Goal: Information Seeking & Learning: Find specific fact

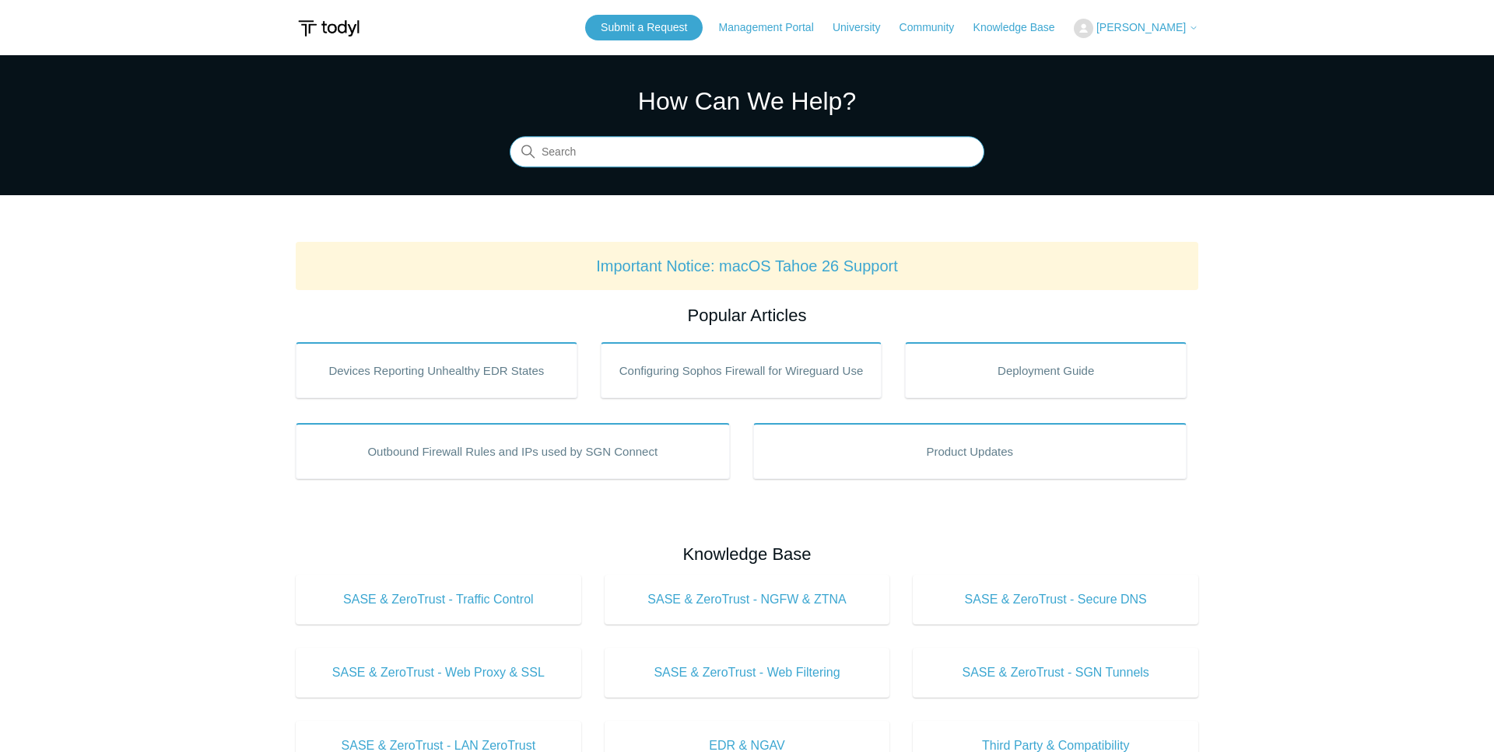
click at [711, 153] on input "Search" at bounding box center [747, 152] width 475 height 31
type input "unexpected"
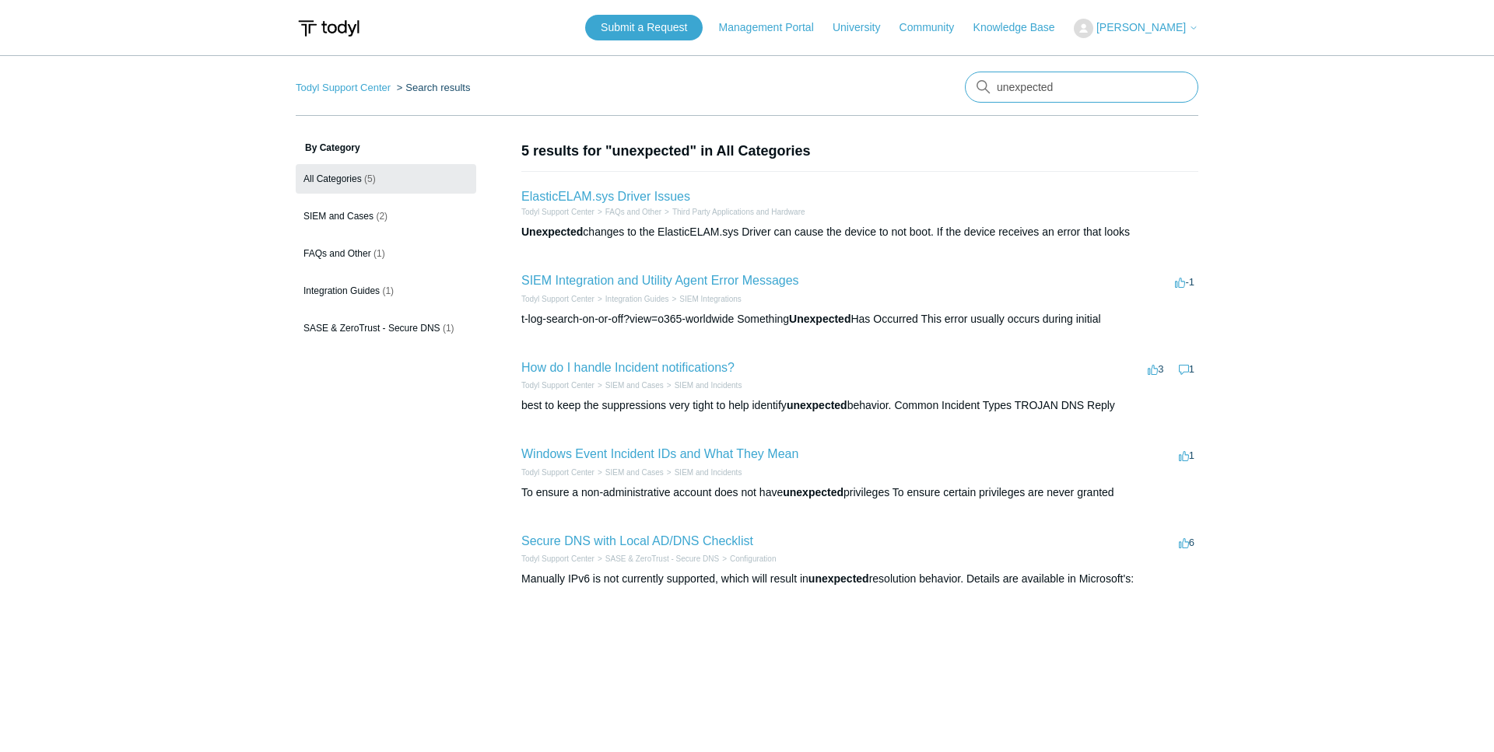
click at [1088, 86] on input "unexpected" at bounding box center [1081, 87] width 233 height 31
type input "unexpected error"
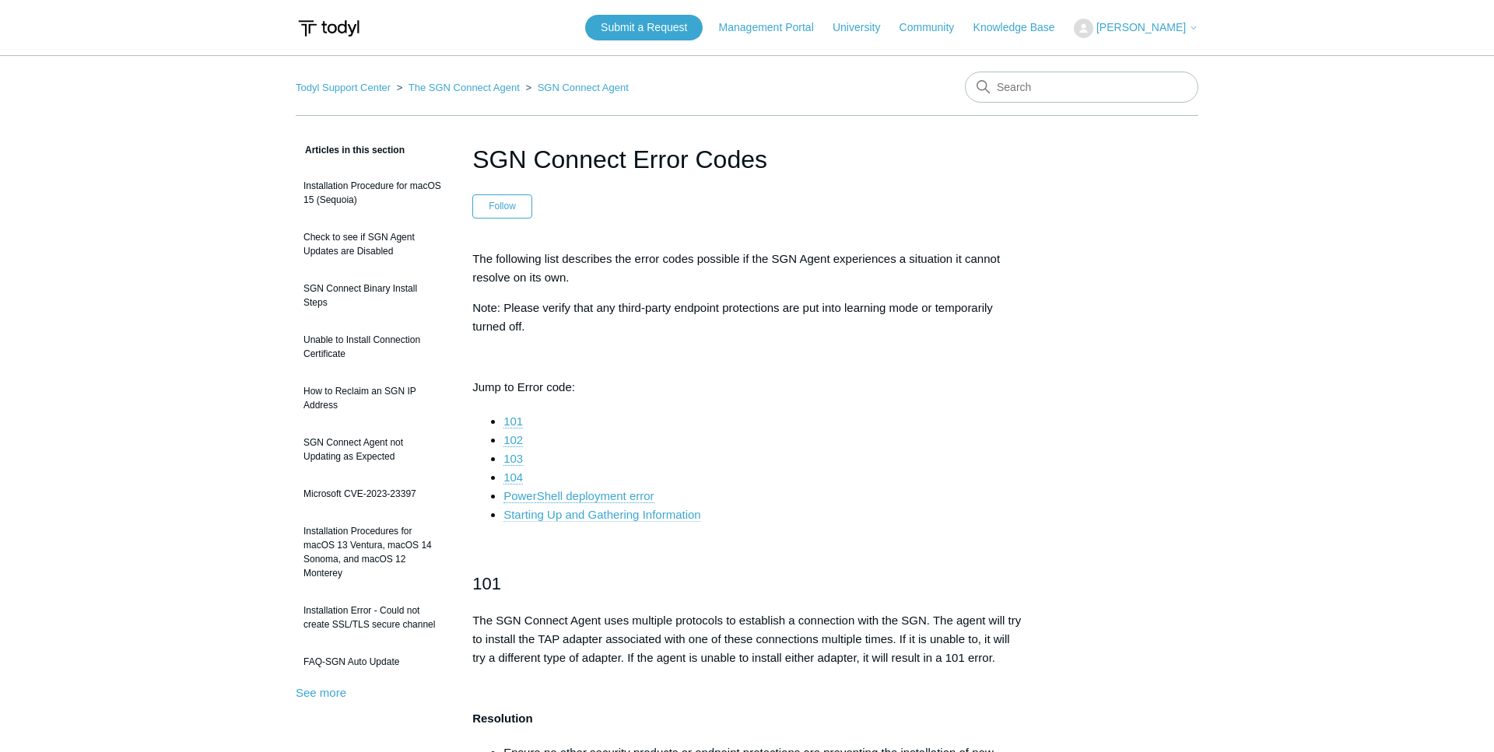
scroll to position [317, 0]
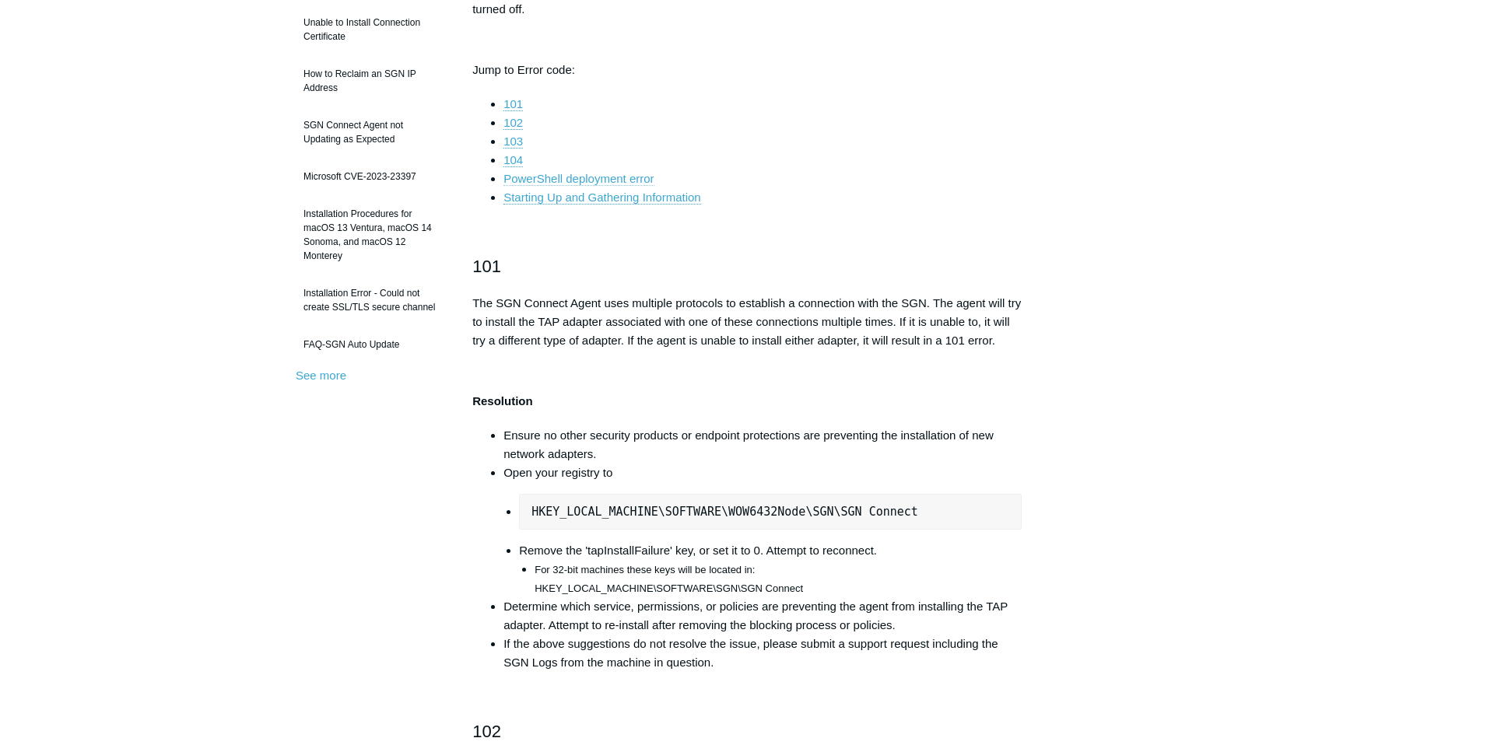
click at [604, 177] on link "PowerShell deployment error" at bounding box center [578, 179] width 150 height 14
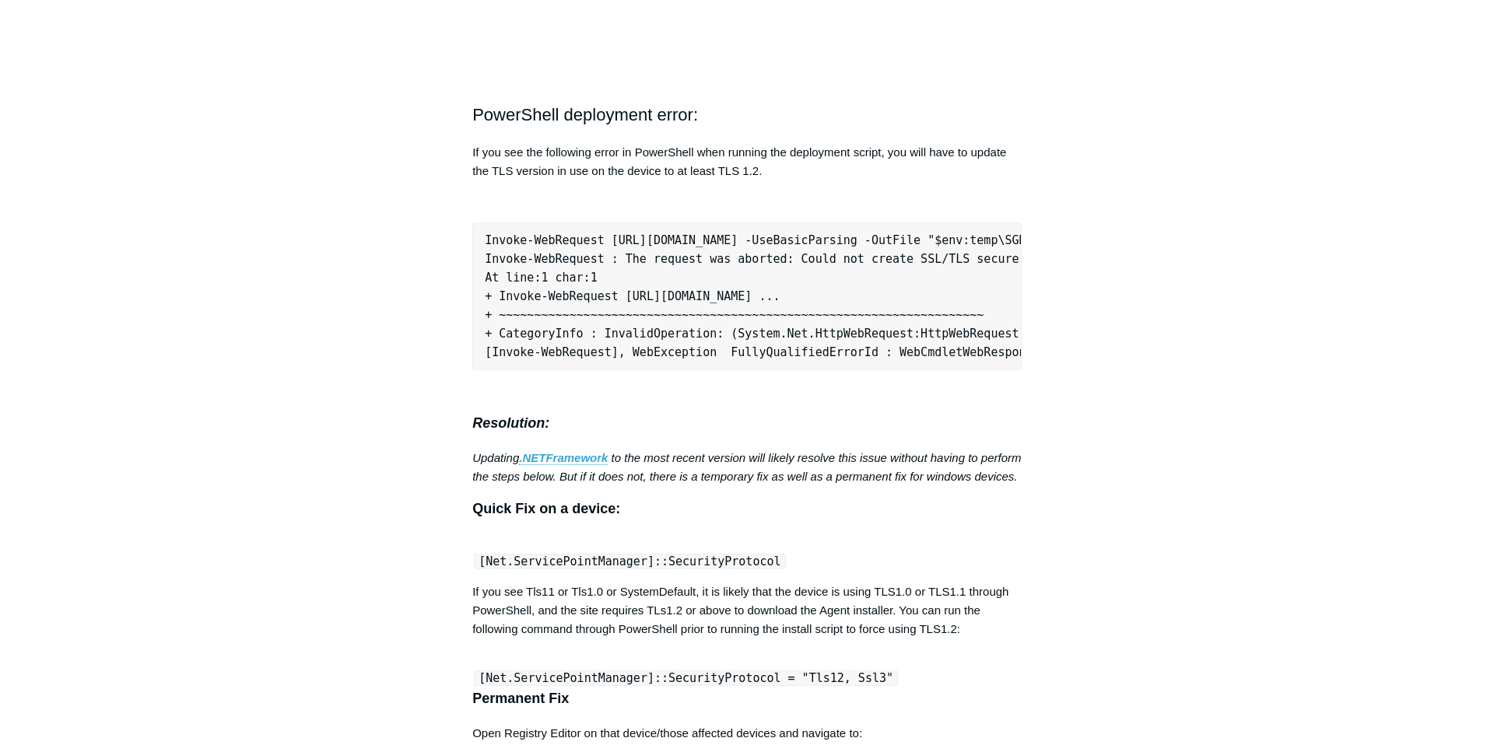
scroll to position [4635, 0]
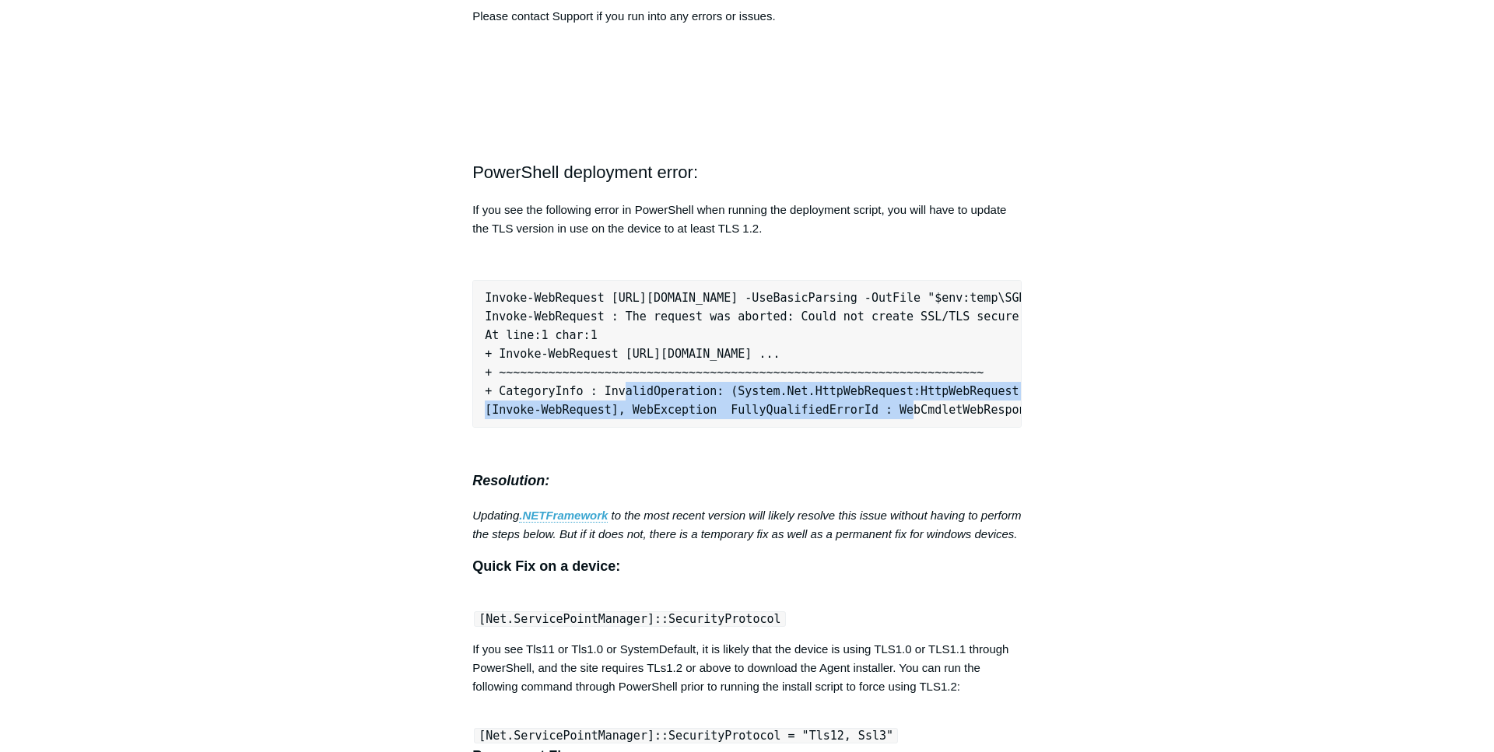
drag, startPoint x: 659, startPoint y: 467, endPoint x: 875, endPoint y: 500, distance: 218.9
click at [875, 428] on pre "Invoke-WebRequest [URL][DOMAIN_NAME] -UseBasicParsing -OutFile "$env:temp\SGNCo…" at bounding box center [746, 354] width 549 height 148
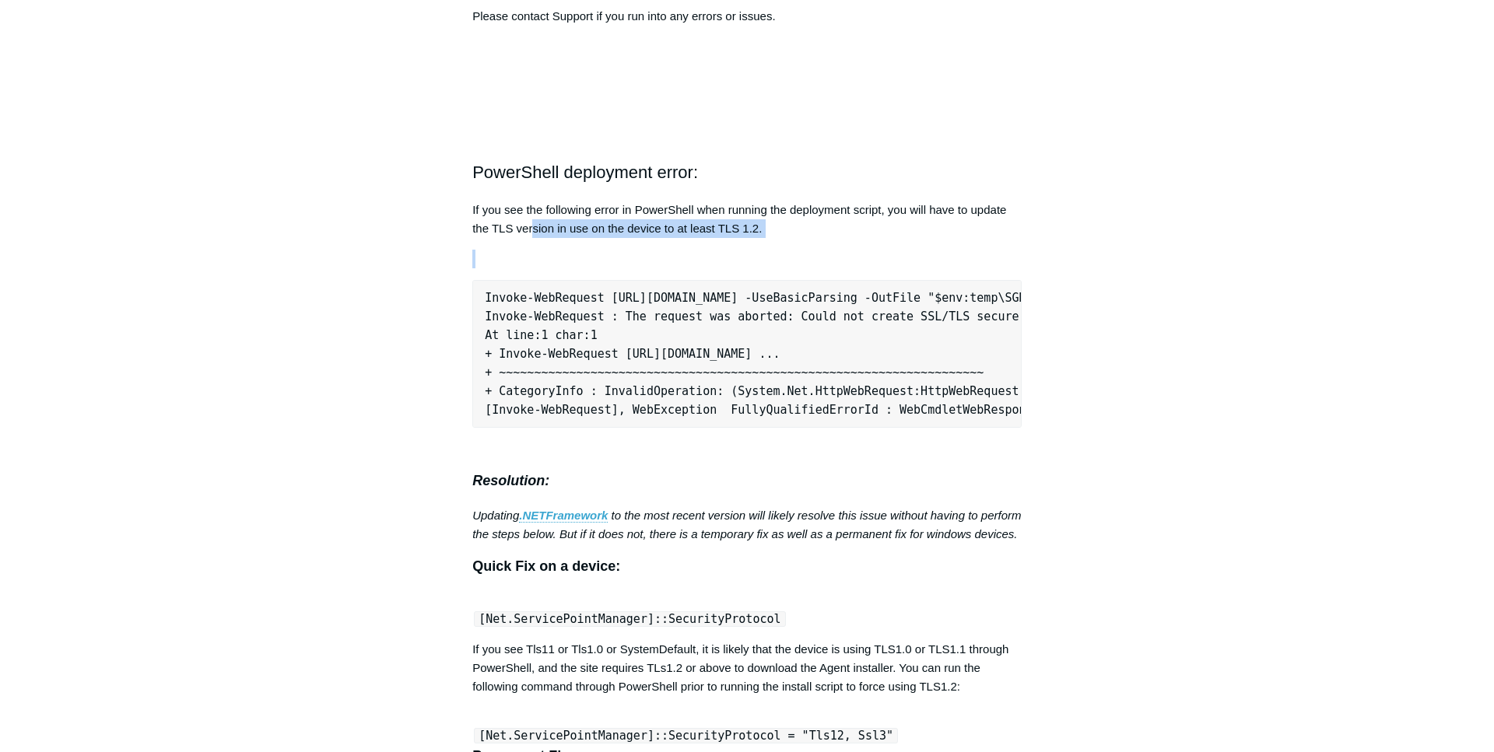
drag, startPoint x: 533, startPoint y: 227, endPoint x: 795, endPoint y: 244, distance: 262.8
click at [794, 237] on p "If you see the following error in PowerShell when running the deployment script…" at bounding box center [746, 219] width 549 height 37
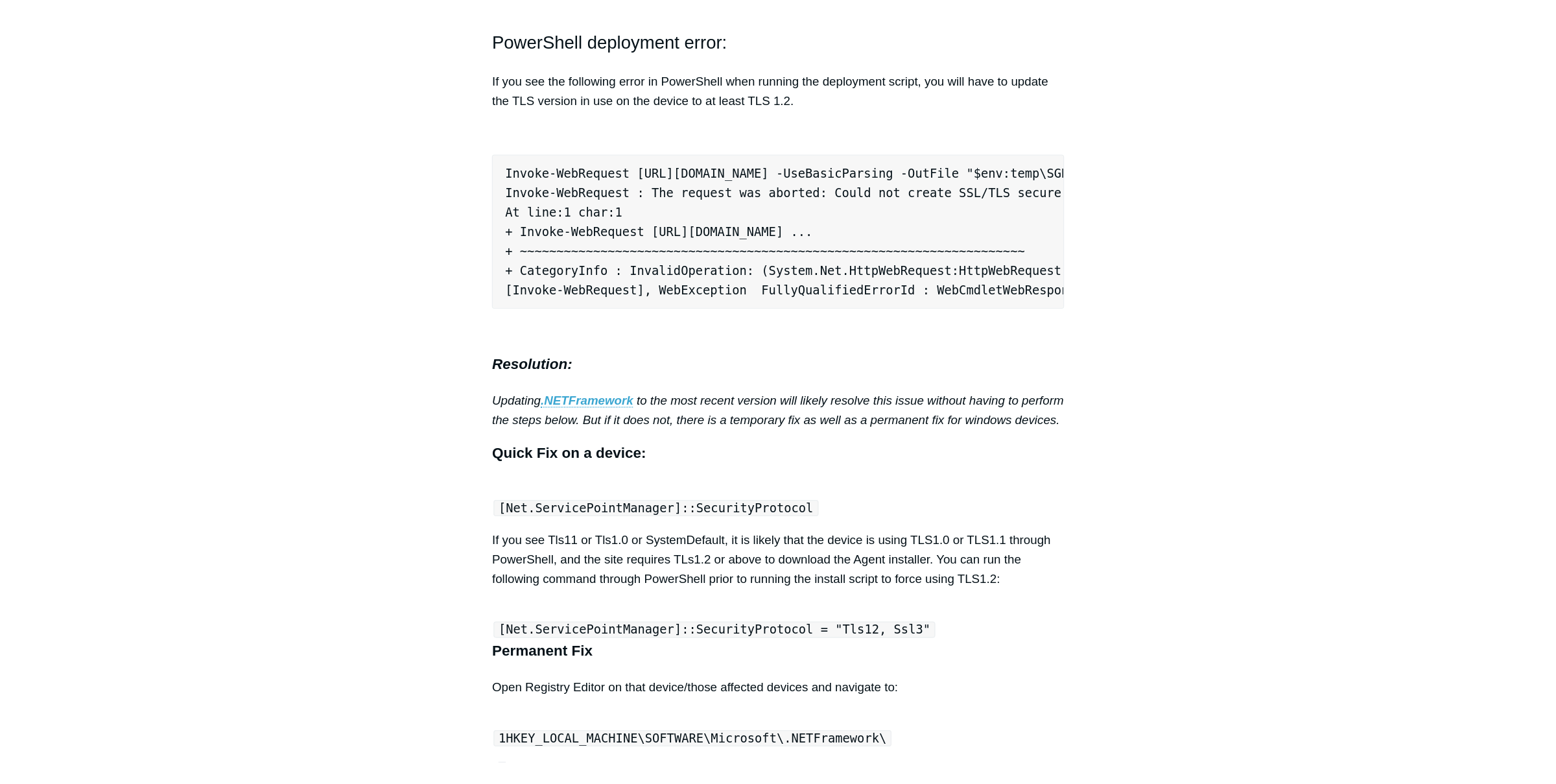
scroll to position [3994, 0]
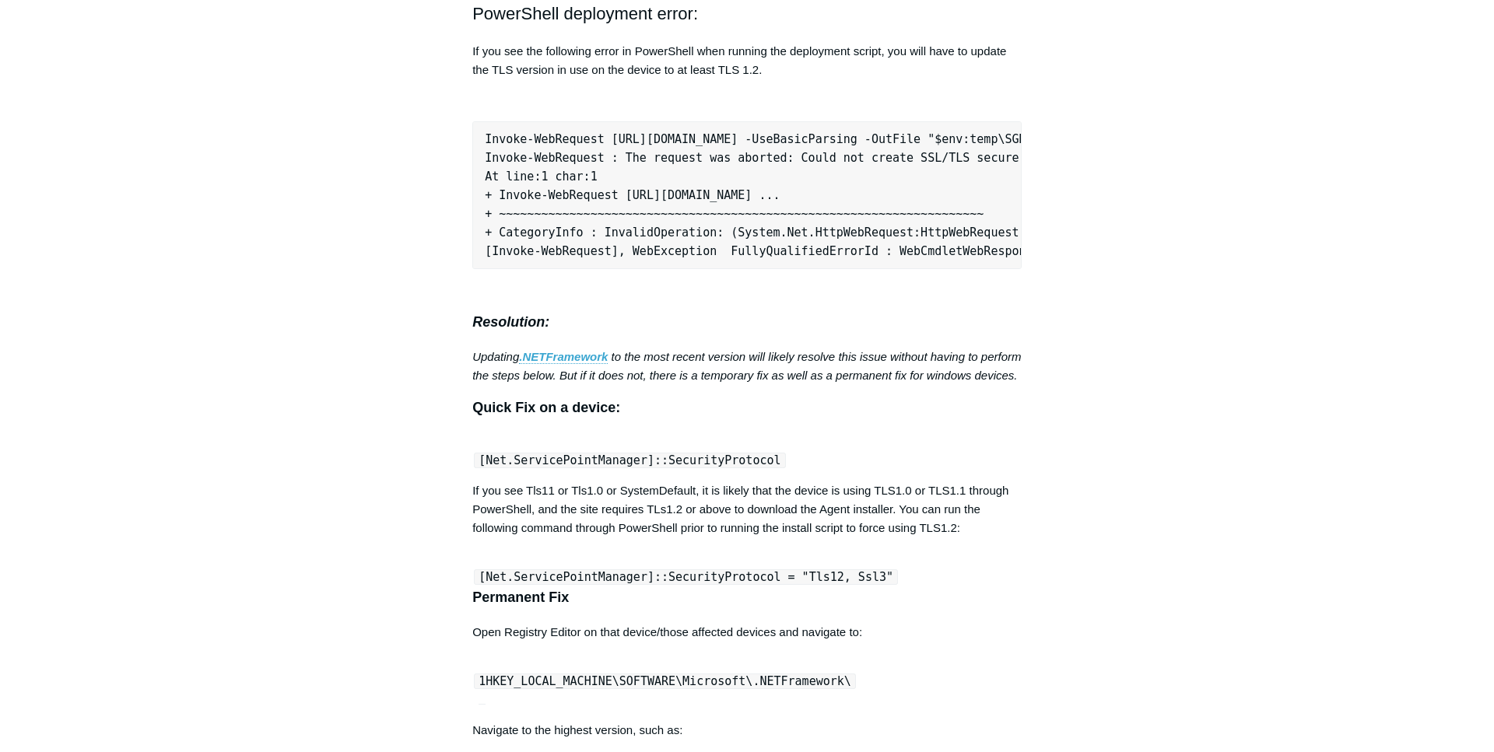
click at [582, 269] on pre "Invoke-WebRequest [URL][DOMAIN_NAME] -UseBasicParsing -OutFile "$env:temp\SGNCo…" at bounding box center [746, 195] width 549 height 148
click at [582, 269] on pre "Invoke-WebRequest https://download.todyl.com/sgn_connect/SGNConnect_Latest.exe …" at bounding box center [746, 195] width 549 height 148
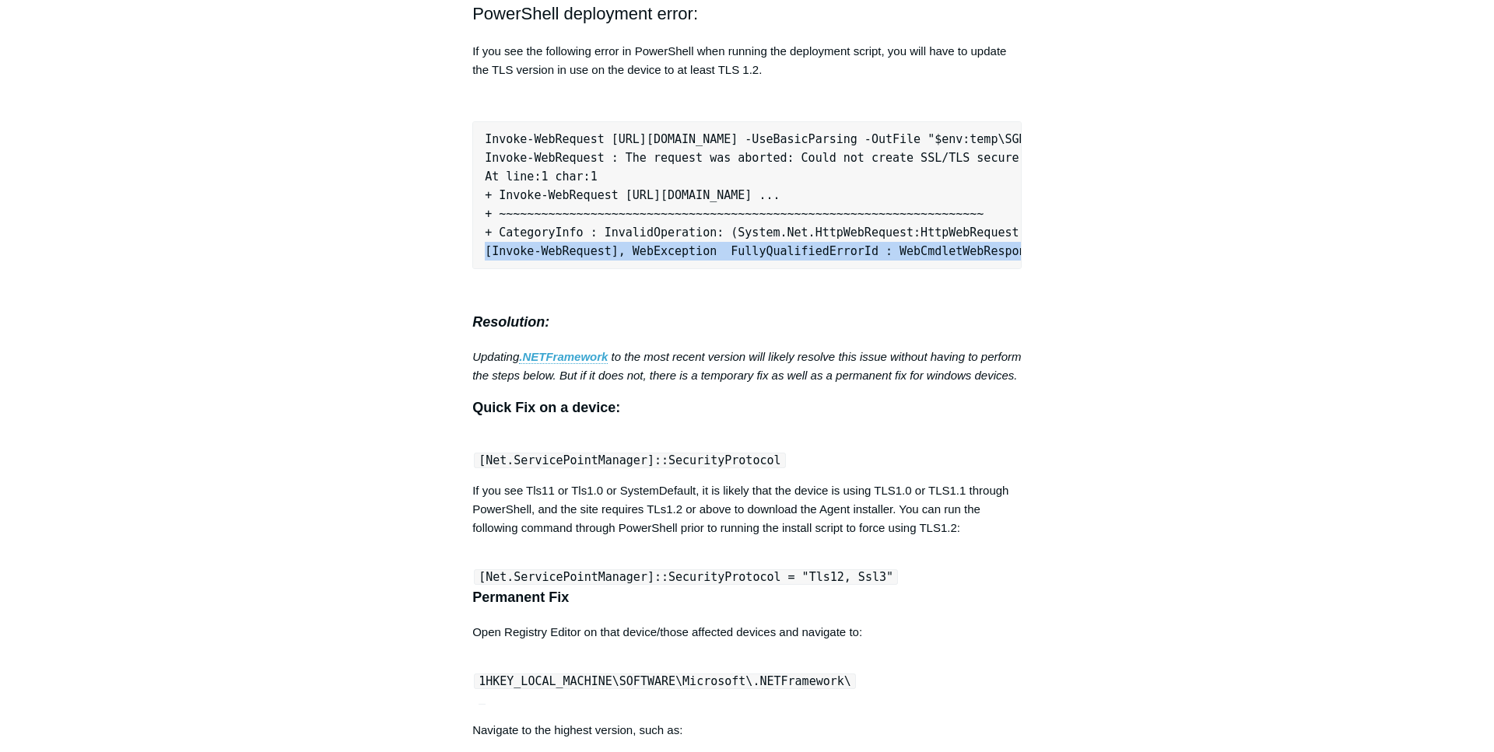
click at [582, 269] on pre "Invoke-WebRequest https://download.todyl.com/sgn_connect/SGNConnect_Latest.exe …" at bounding box center [746, 195] width 549 height 148
click at [578, 363] on strong ".NETFramework" at bounding box center [563, 356] width 89 height 13
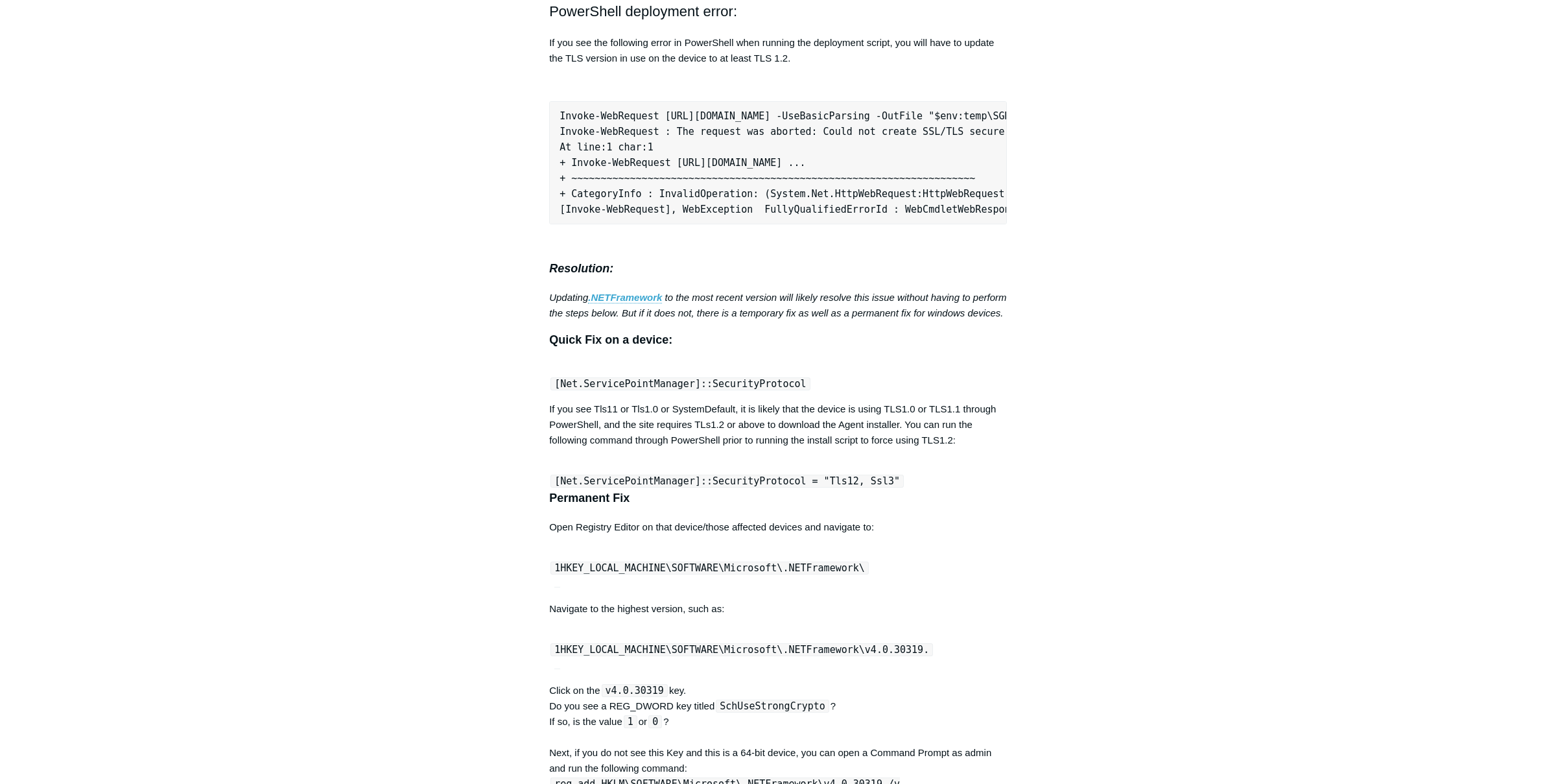
click at [627, 250] on p at bounding box center [778, 242] width 458 height 16
click at [641, 302] on strong ".NETFramework" at bounding box center [625, 297] width 74 height 11
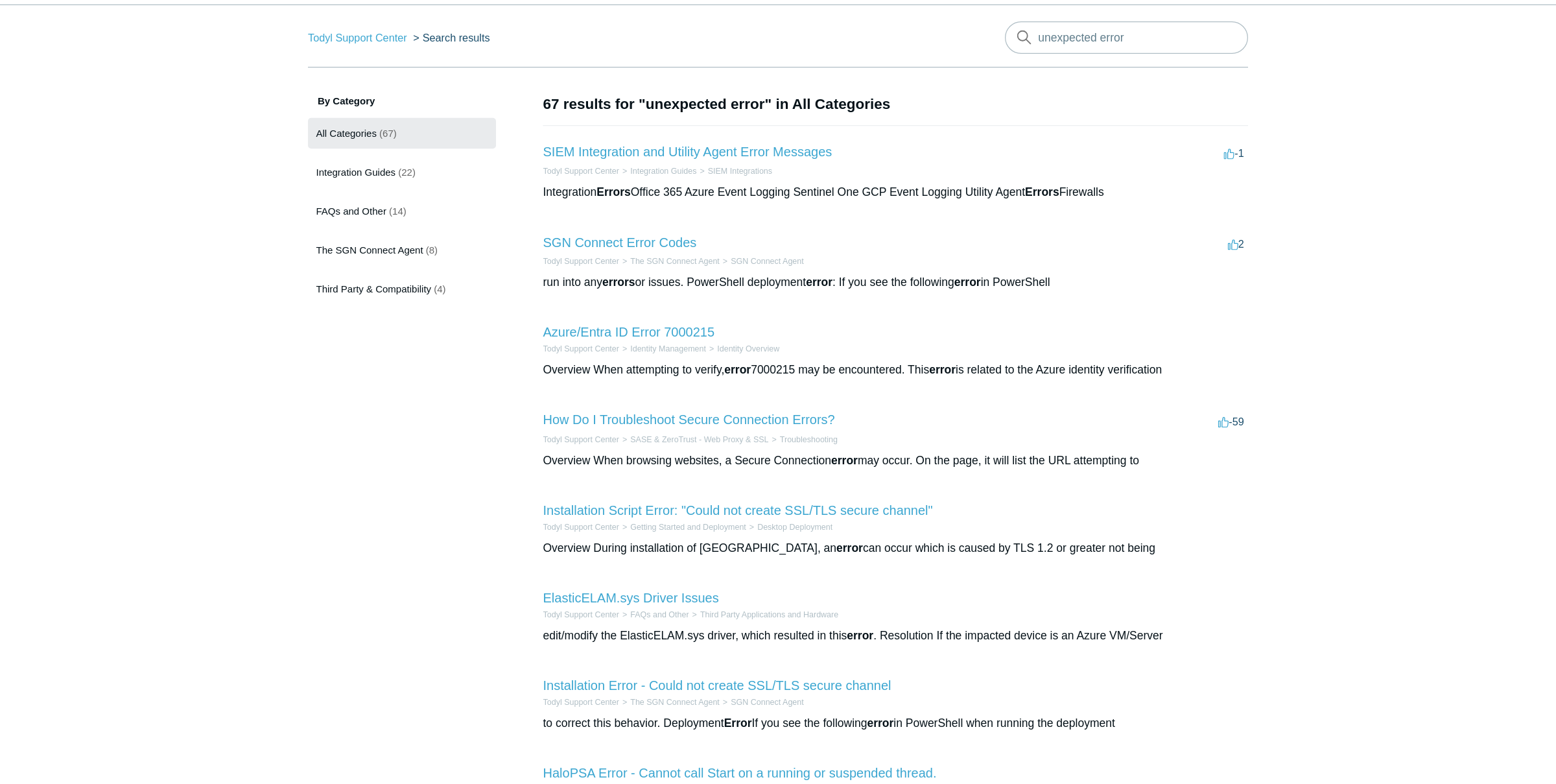
scroll to position [66, 0]
